Goal: Task Accomplishment & Management: Complete application form

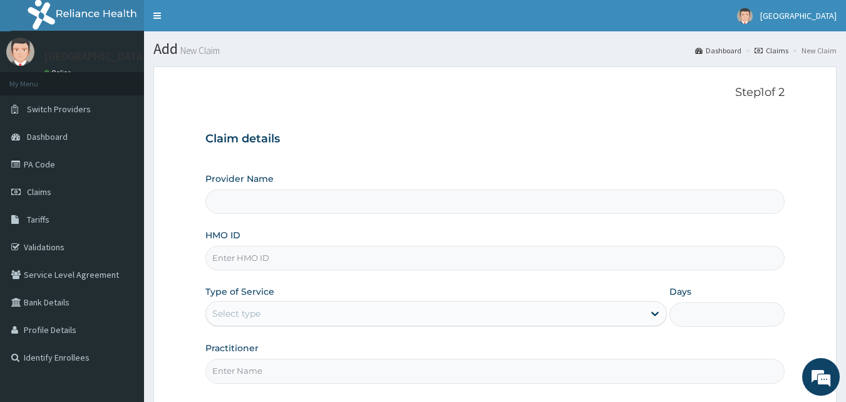
click at [323, 253] on input "HMO ID" at bounding box center [496, 258] width 580 height 24
paste input "RPM/10025/A"
type input "RPM/10025/A"
type input "[GEOGRAPHIC_DATA]"
type input "RPM/10025/A"
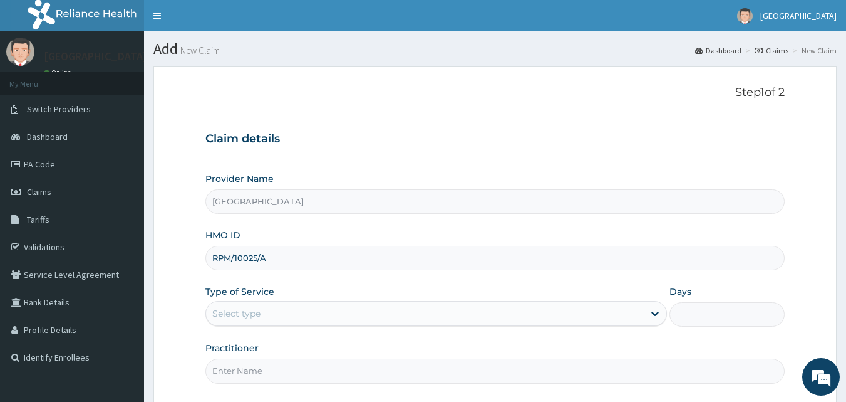
click at [266, 308] on div "Select type" at bounding box center [425, 313] width 438 height 20
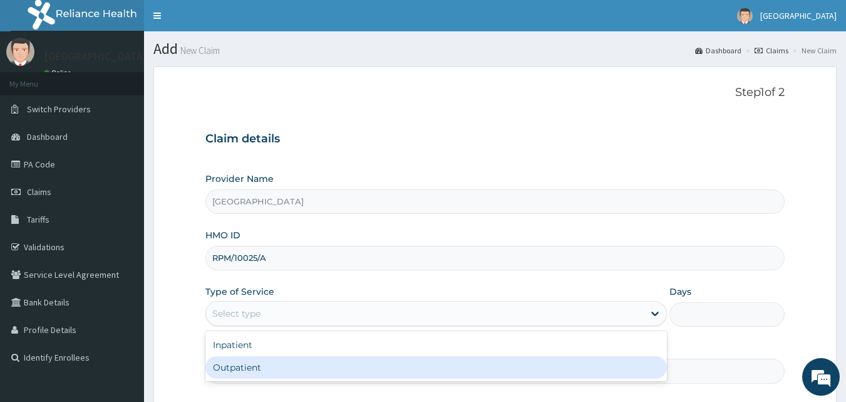
click at [235, 367] on div "Outpatient" at bounding box center [437, 367] width 462 height 23
type input "1"
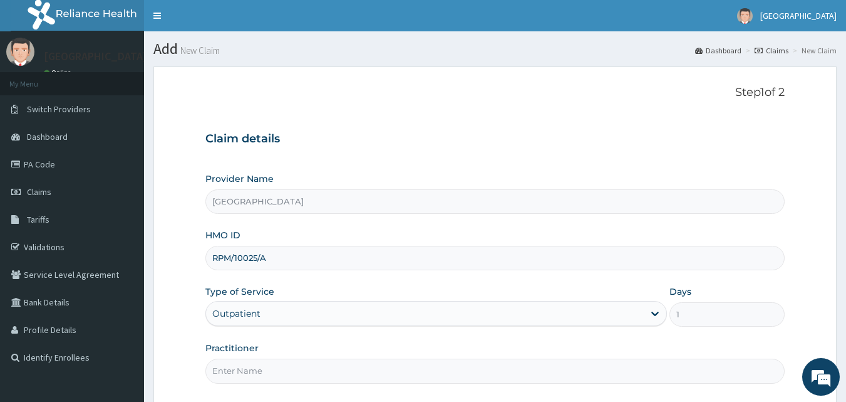
scroll to position [71, 0]
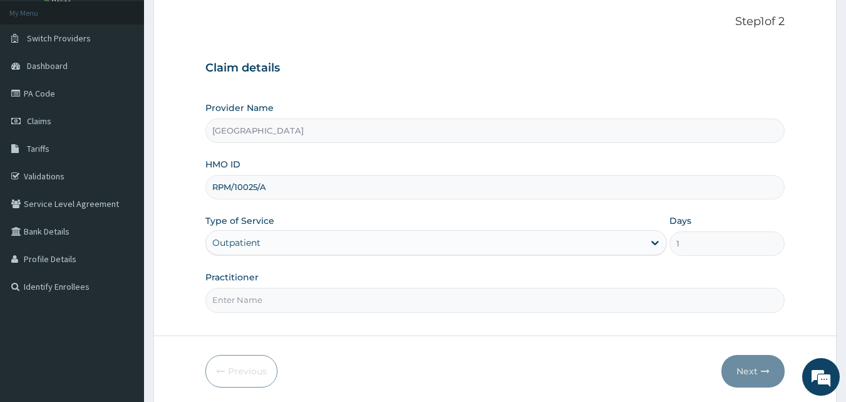
click at [405, 301] on input "Practitioner" at bounding box center [496, 300] width 580 height 24
type input "DR [PERSON_NAME]"
click at [744, 373] on button "Next" at bounding box center [753, 371] width 63 height 33
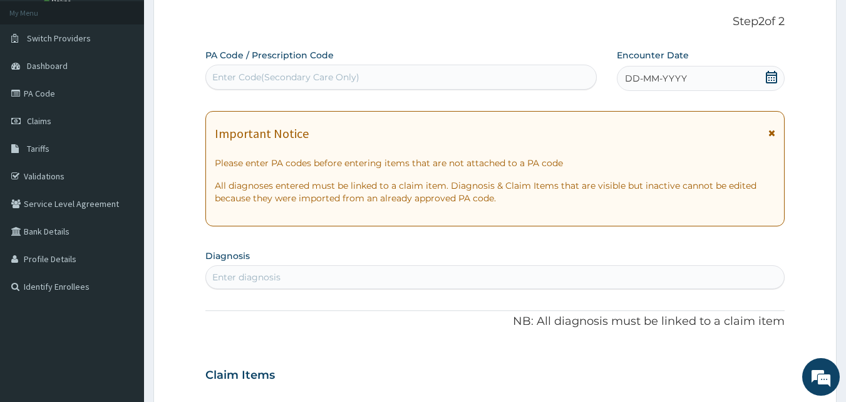
scroll to position [0, 0]
click at [251, 276] on div "Enter diagnosis" at bounding box center [246, 277] width 68 height 13
type input "pud"
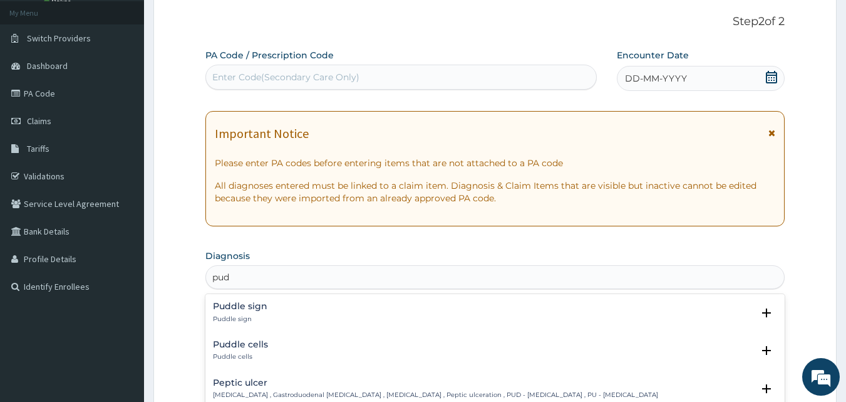
click at [241, 391] on p "Peptic ulcer , Gastroduodenal ulcer , Peptic ulcer disease , Peptic ulceration …" at bounding box center [435, 394] width 445 height 9
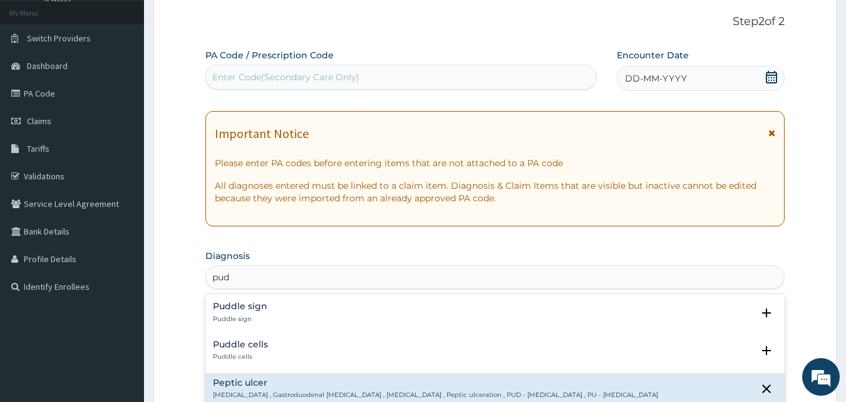
scroll to position [212, 0]
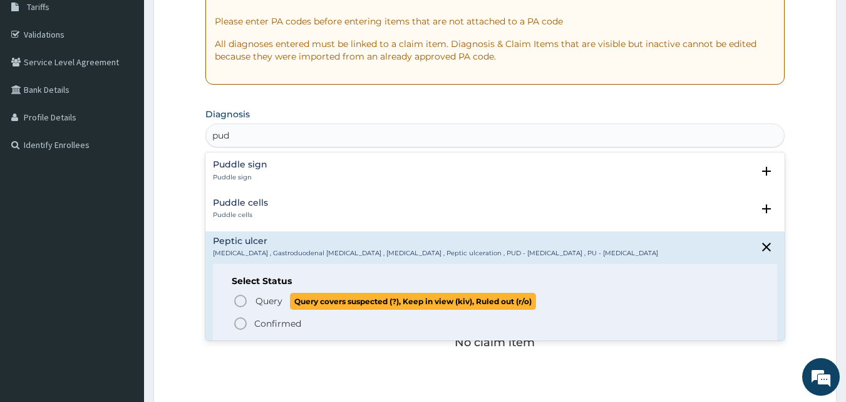
click at [234, 296] on icon "status option query" at bounding box center [240, 300] width 15 height 15
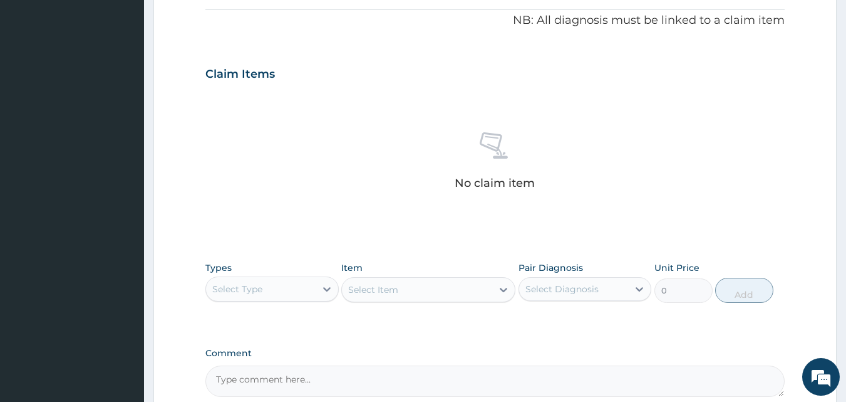
scroll to position [450, 0]
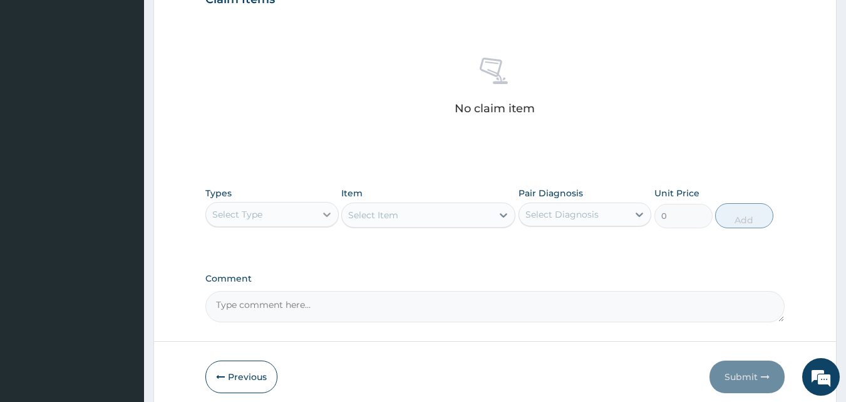
click at [316, 225] on div at bounding box center [327, 214] width 23 height 23
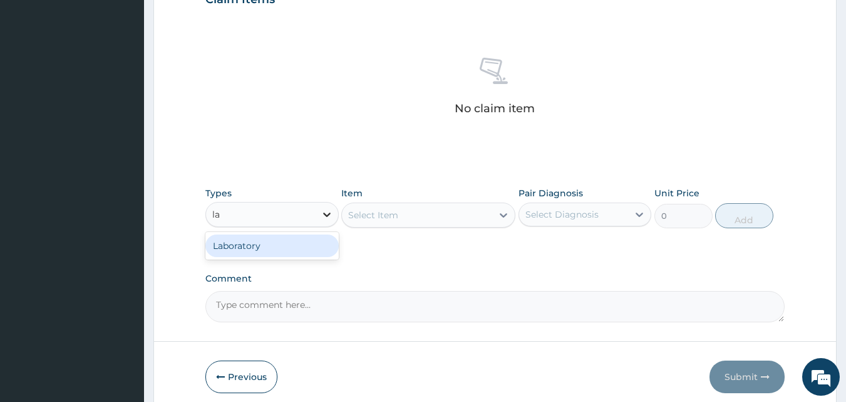
type input "lab"
click at [393, 211] on div "Select Item" at bounding box center [373, 215] width 50 height 13
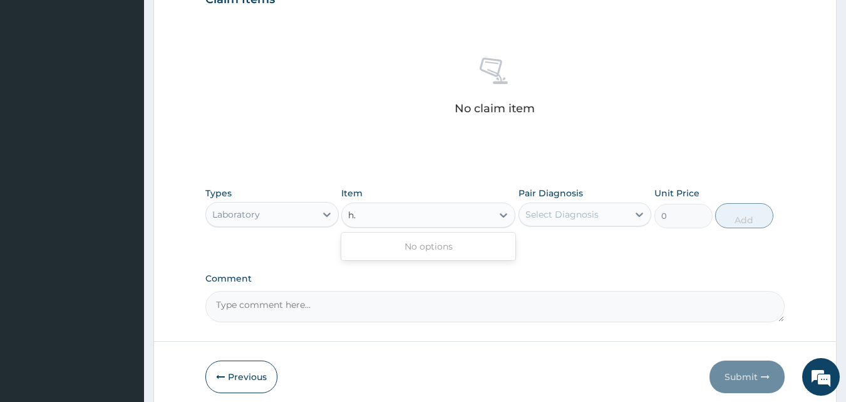
type input "h"
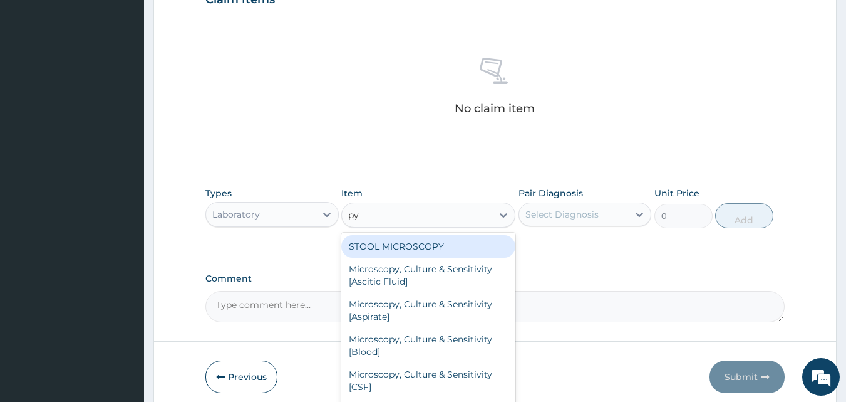
type input "pyl"
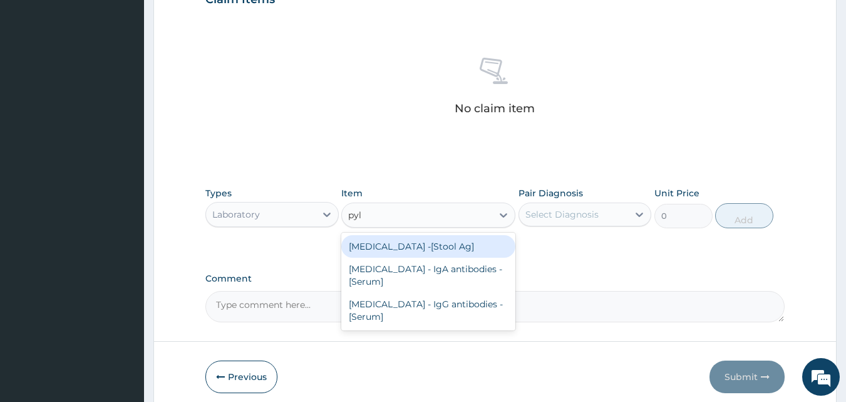
click at [394, 246] on div "Helicobacter pylori -[Stool Ag]" at bounding box center [428, 246] width 174 height 23
type input "2000"
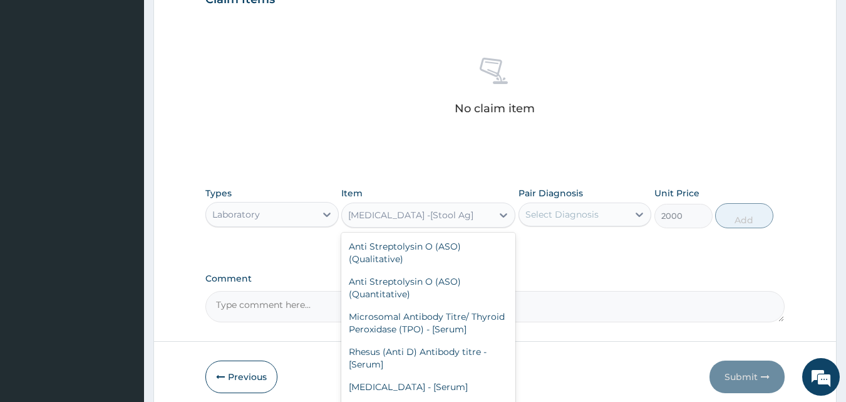
click at [432, 209] on div "Helicobacter pylori -[Stool Ag]" at bounding box center [410, 215] width 125 height 13
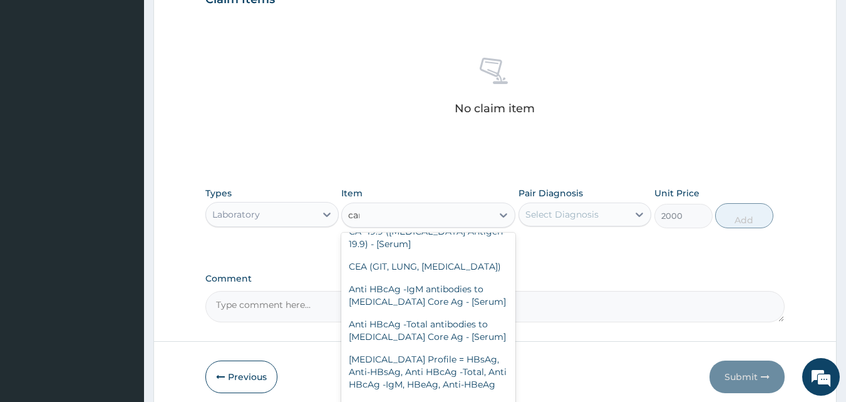
scroll to position [0, 0]
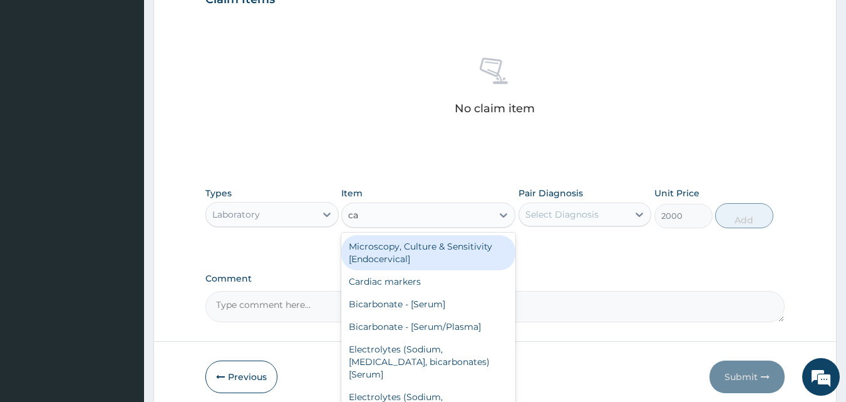
type input "c"
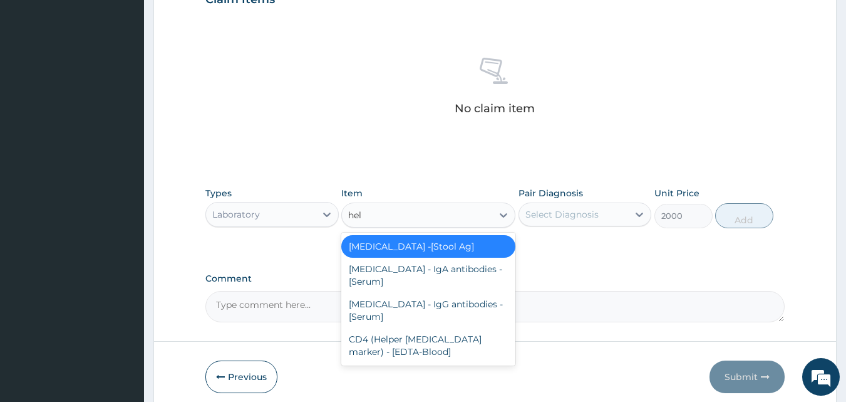
type input "hel"
